Goal: Information Seeking & Learning: Learn about a topic

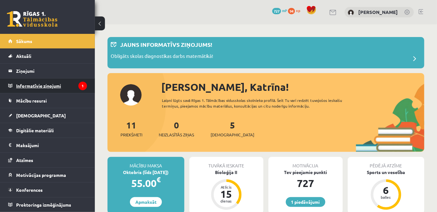
click at [49, 88] on legend "Informatīvie ziņojumi 1" at bounding box center [51, 85] width 71 height 15
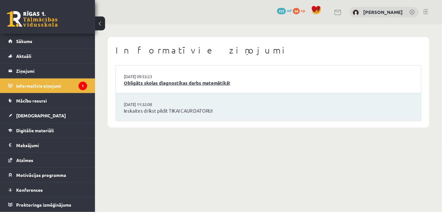
click at [184, 84] on link "Obligāts skolas diagnostikas darbs matemātikā!" at bounding box center [268, 82] width 289 height 7
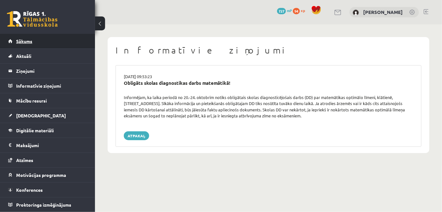
click at [36, 45] on link "Sākums" at bounding box center [47, 41] width 79 height 15
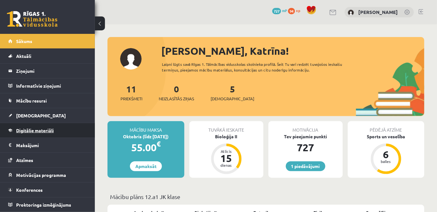
click at [37, 128] on span "Digitālie materiāli" at bounding box center [35, 130] width 38 height 6
